Goal: Navigation & Orientation: Understand site structure

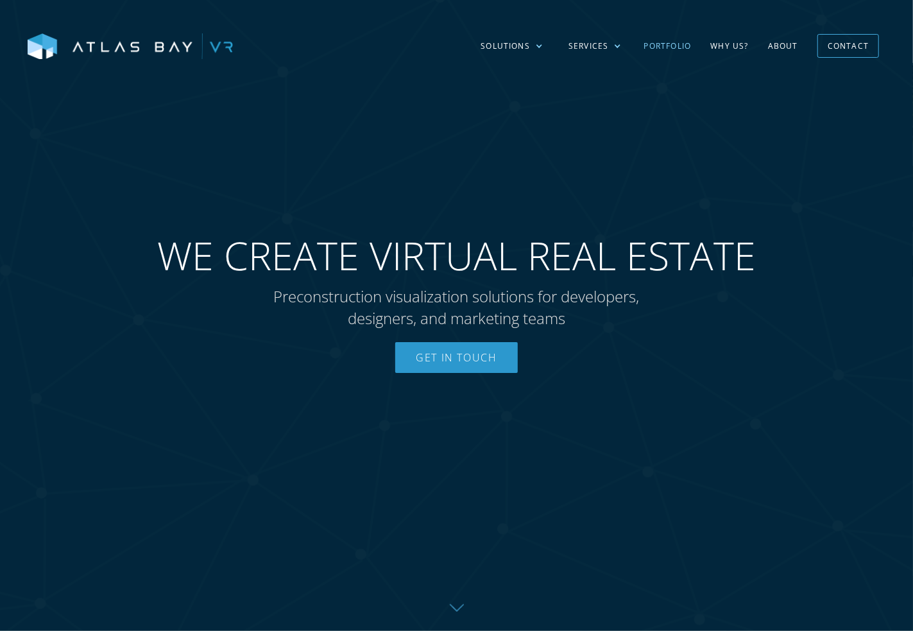
click at [665, 47] on link "Portfolio" at bounding box center [668, 46] width 67 height 37
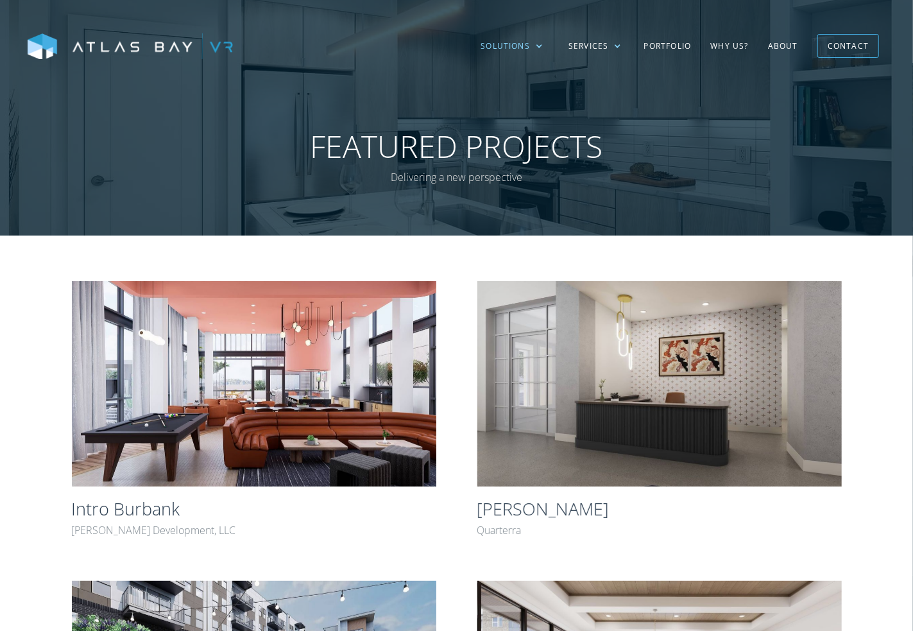
click at [503, 42] on div "Solutions" at bounding box center [505, 46] width 49 height 12
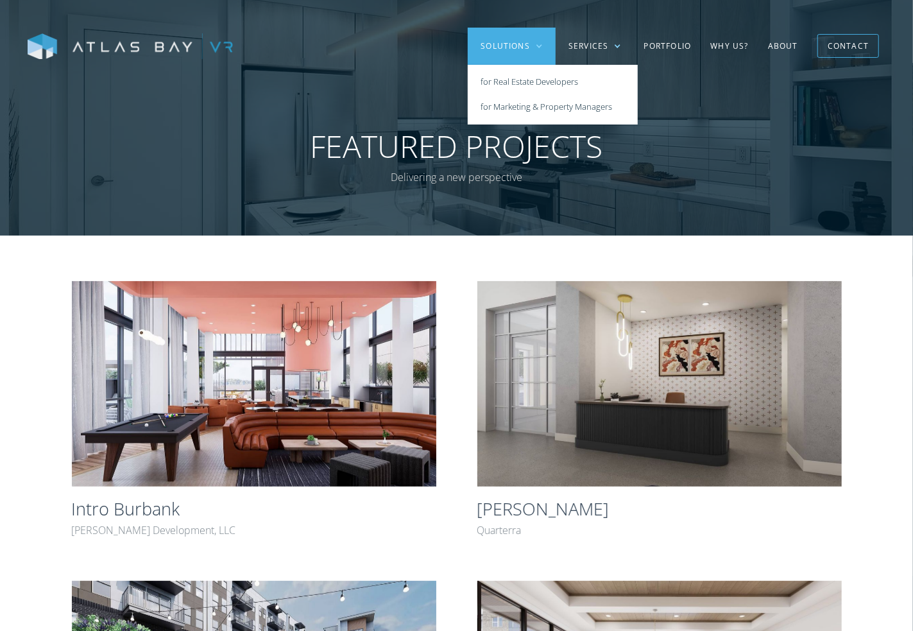
click at [147, 41] on img at bounding box center [130, 46] width 205 height 27
